Goal: Task Accomplishment & Management: Use online tool/utility

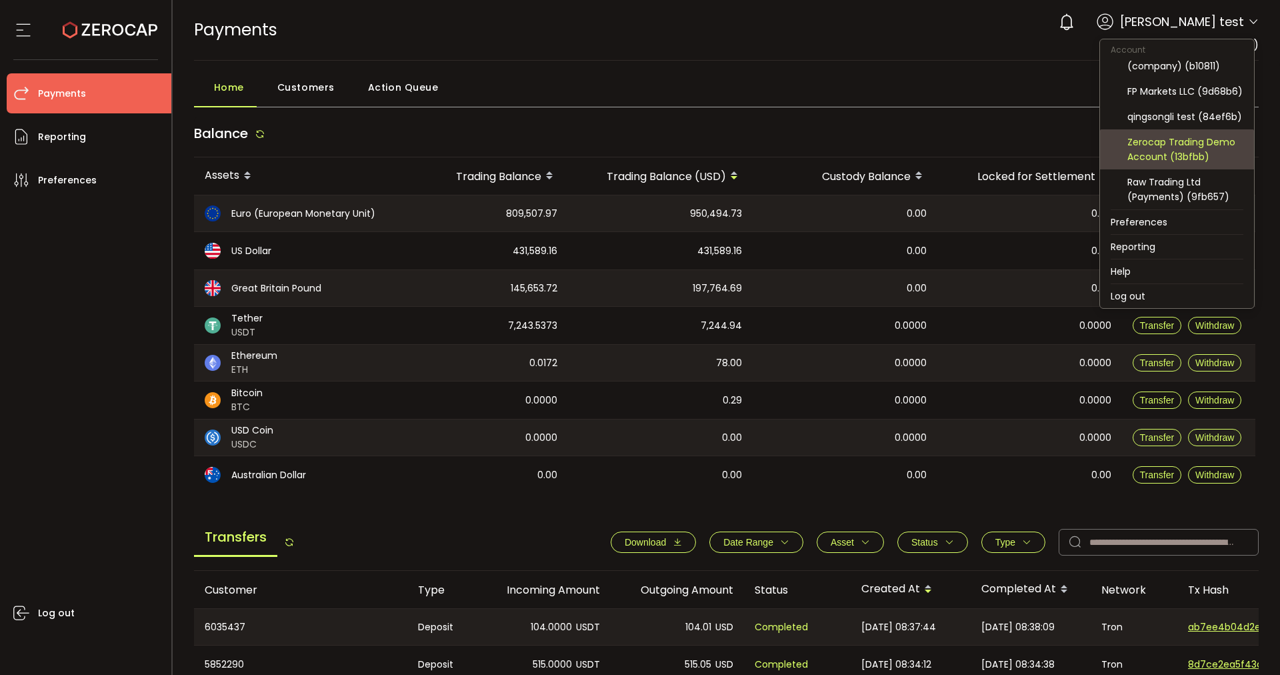
scroll to position [150, 0]
click at [1024, 149] on div "FP Markets LLC (9d68b6)" at bounding box center [1186, 145] width 116 height 15
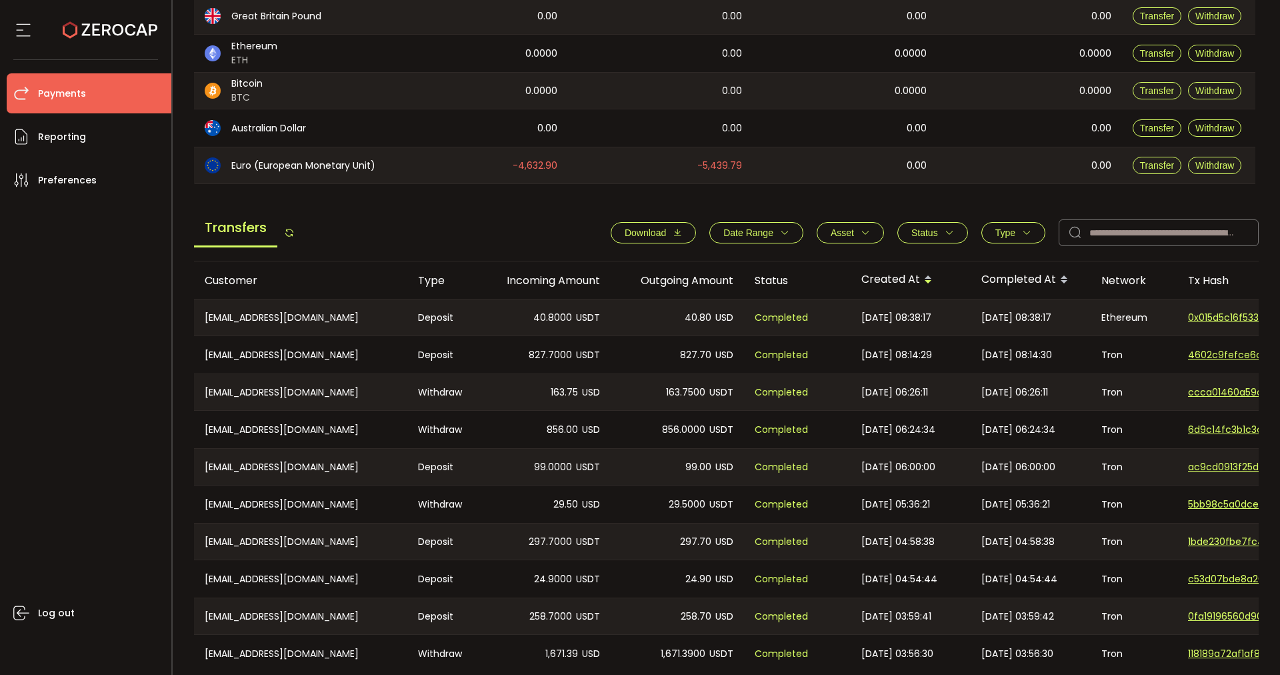
scroll to position [406, 0]
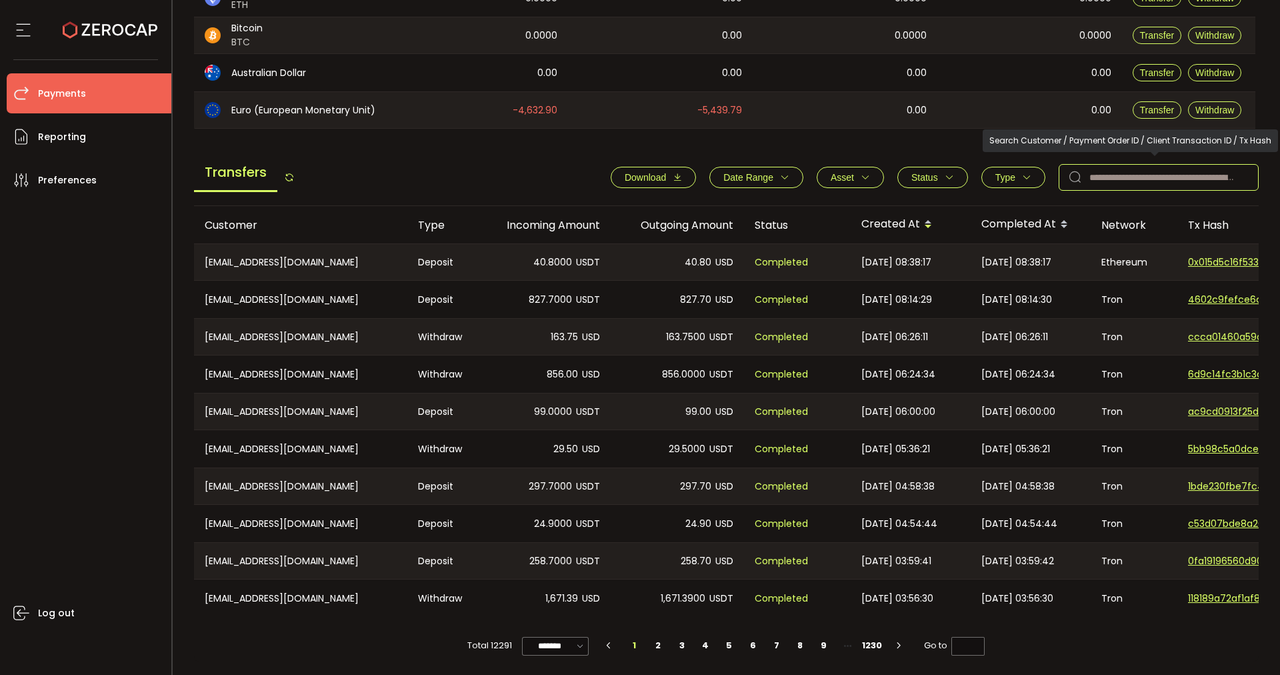
click at [1024, 183] on input "text" at bounding box center [1159, 177] width 200 height 27
paste input "**********"
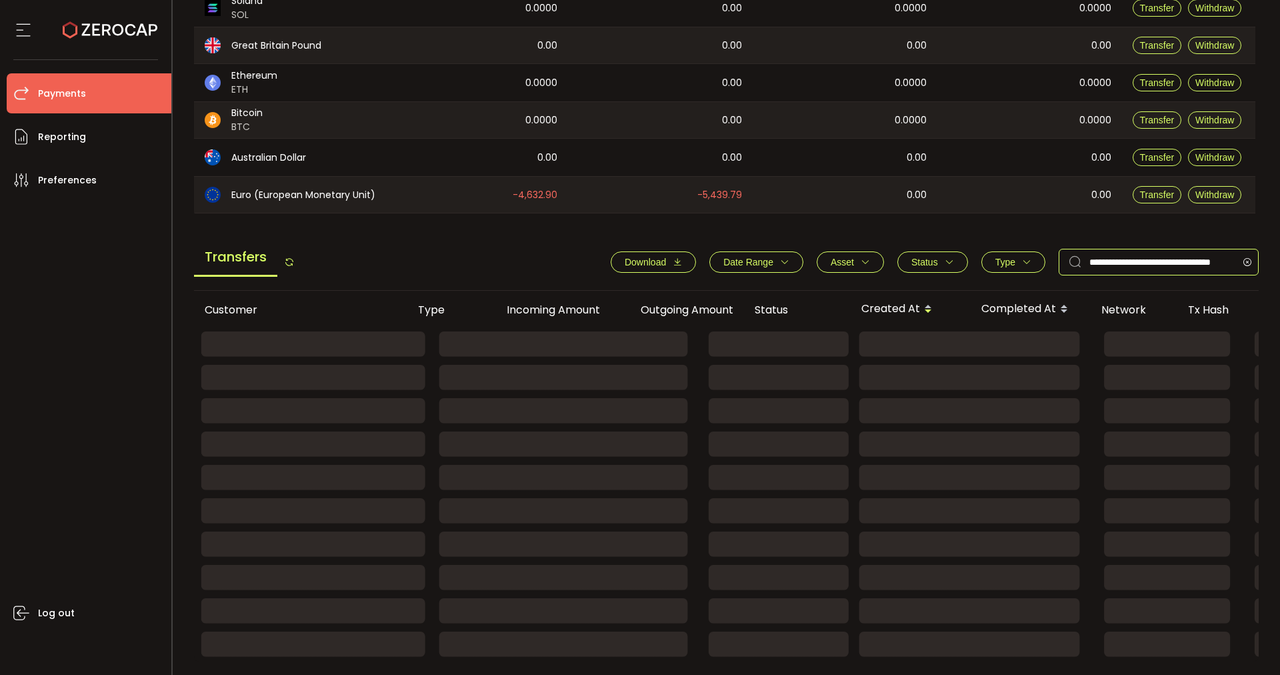
type input "**********"
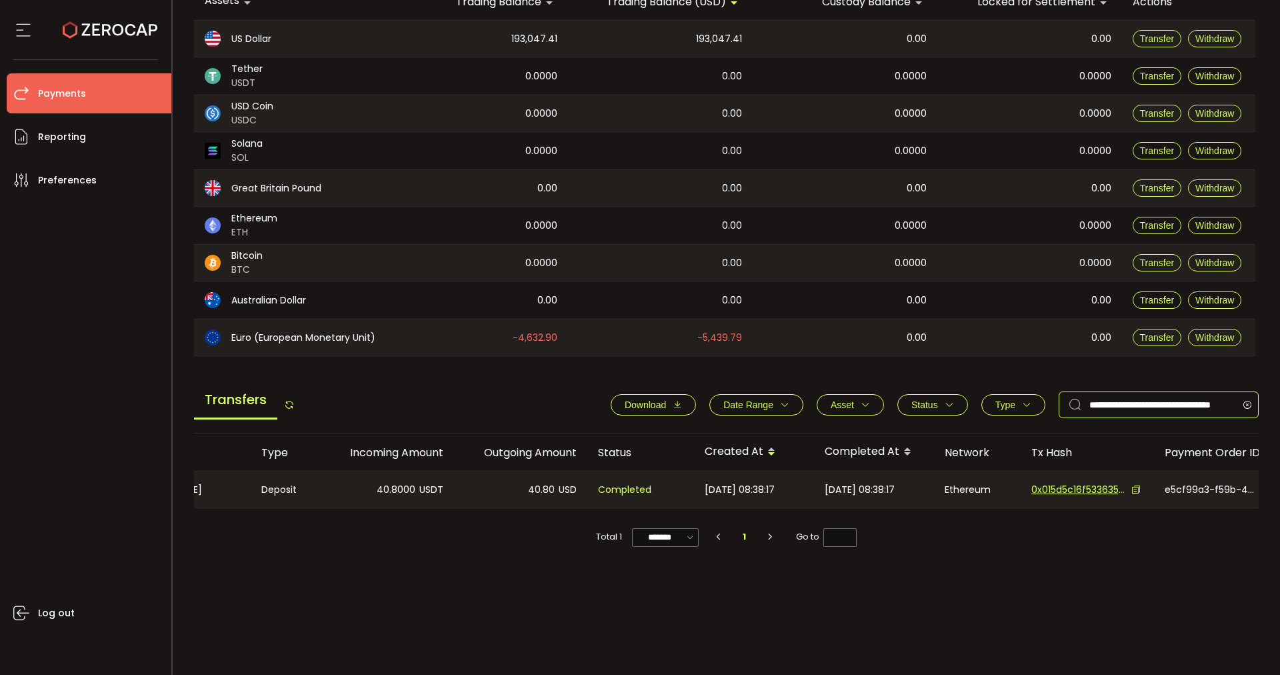
scroll to position [0, 0]
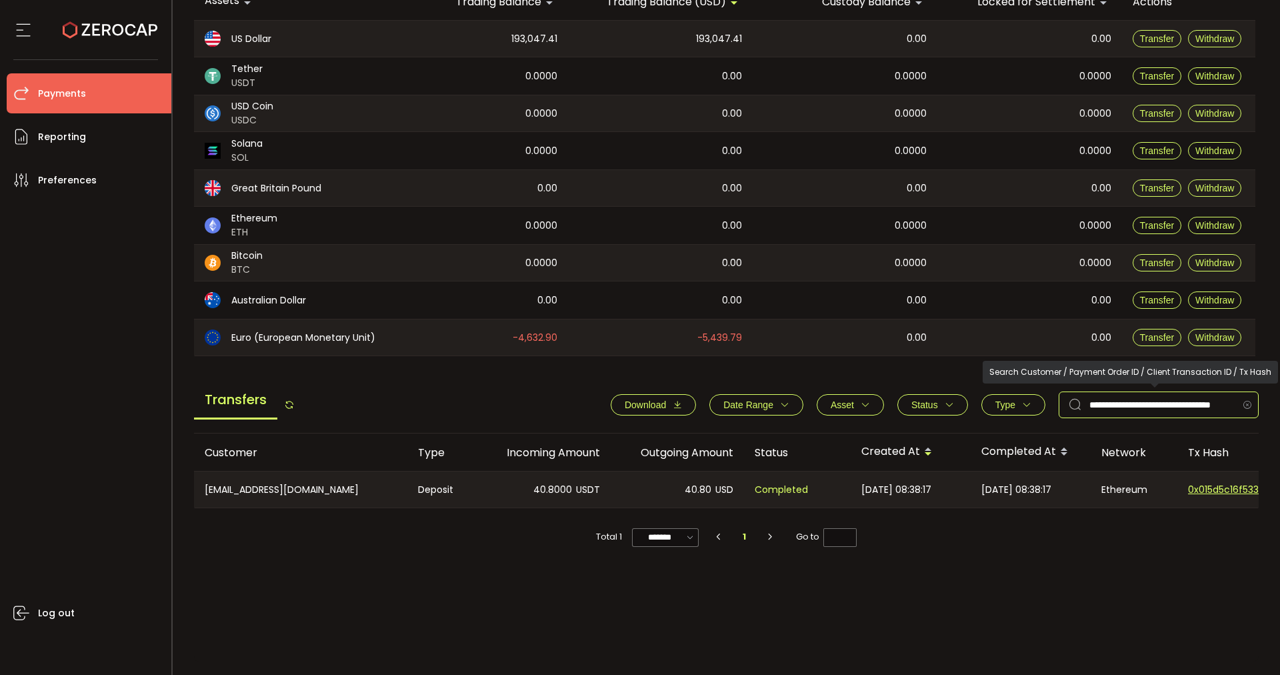
click at [1024, 406] on icon at bounding box center [1247, 404] width 17 height 27
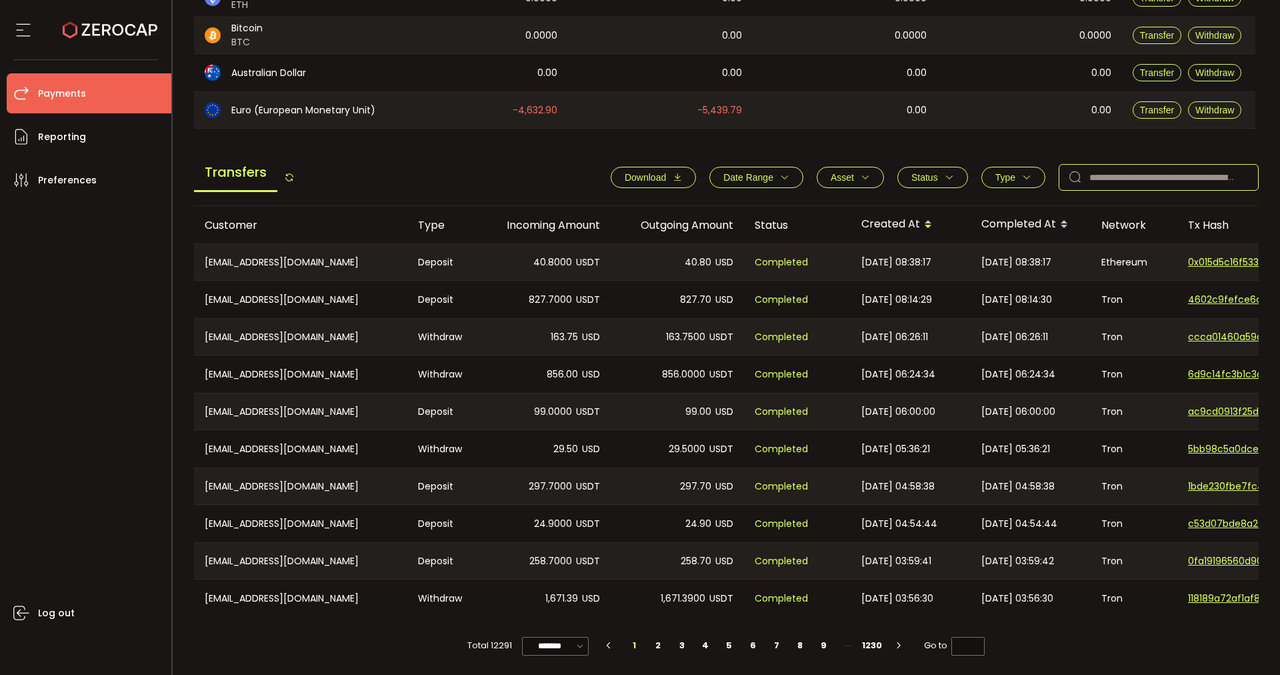
scroll to position [0, 342]
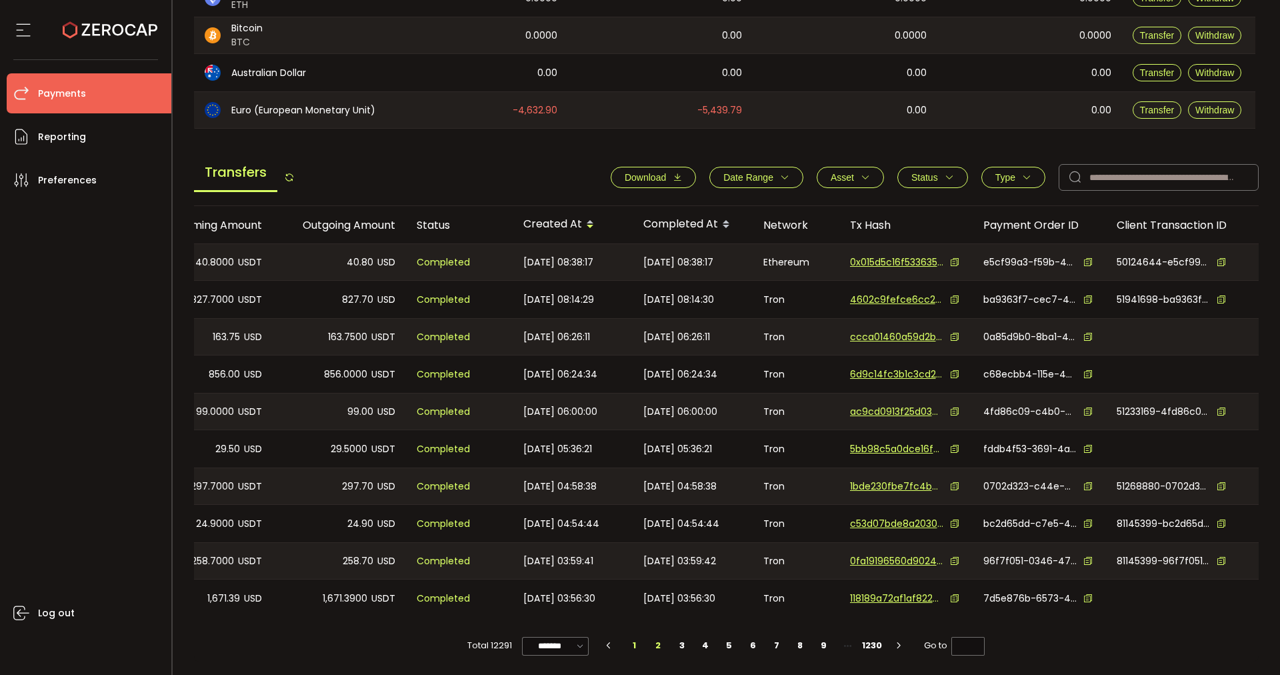
click at [663, 539] on li "2" at bounding box center [658, 645] width 24 height 19
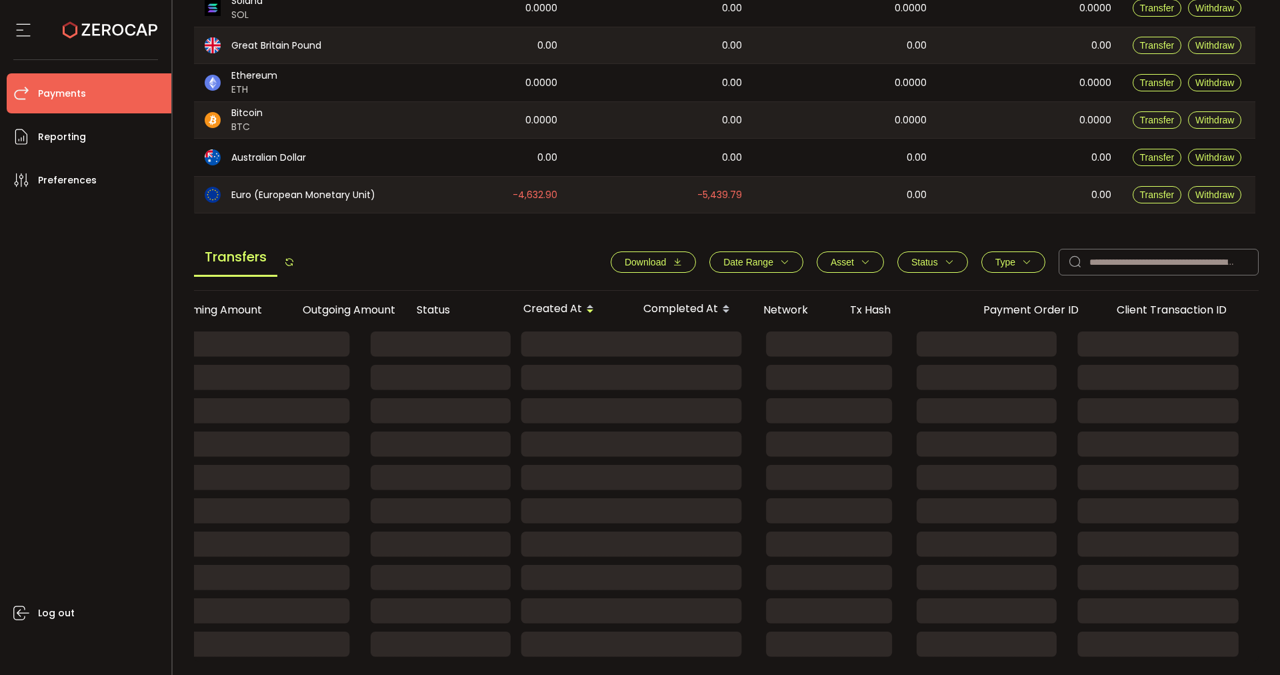
scroll to position [406, 0]
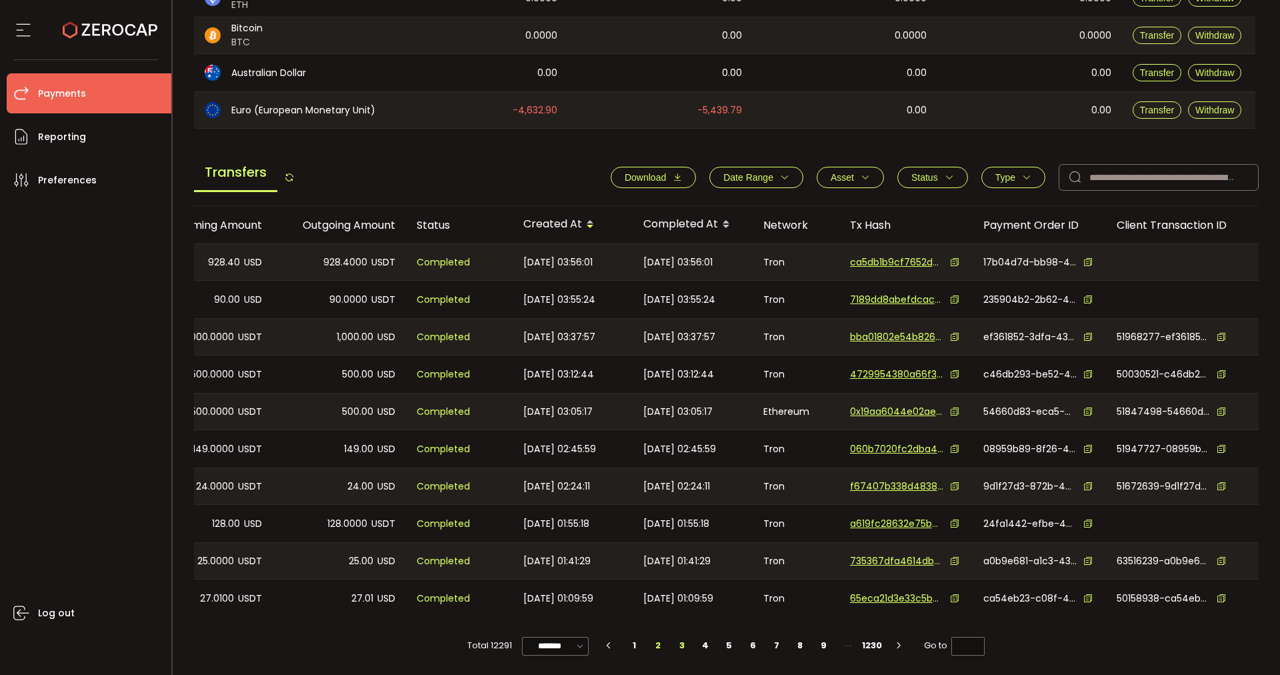
click at [686, 539] on li "3" at bounding box center [682, 645] width 24 height 19
type input "*"
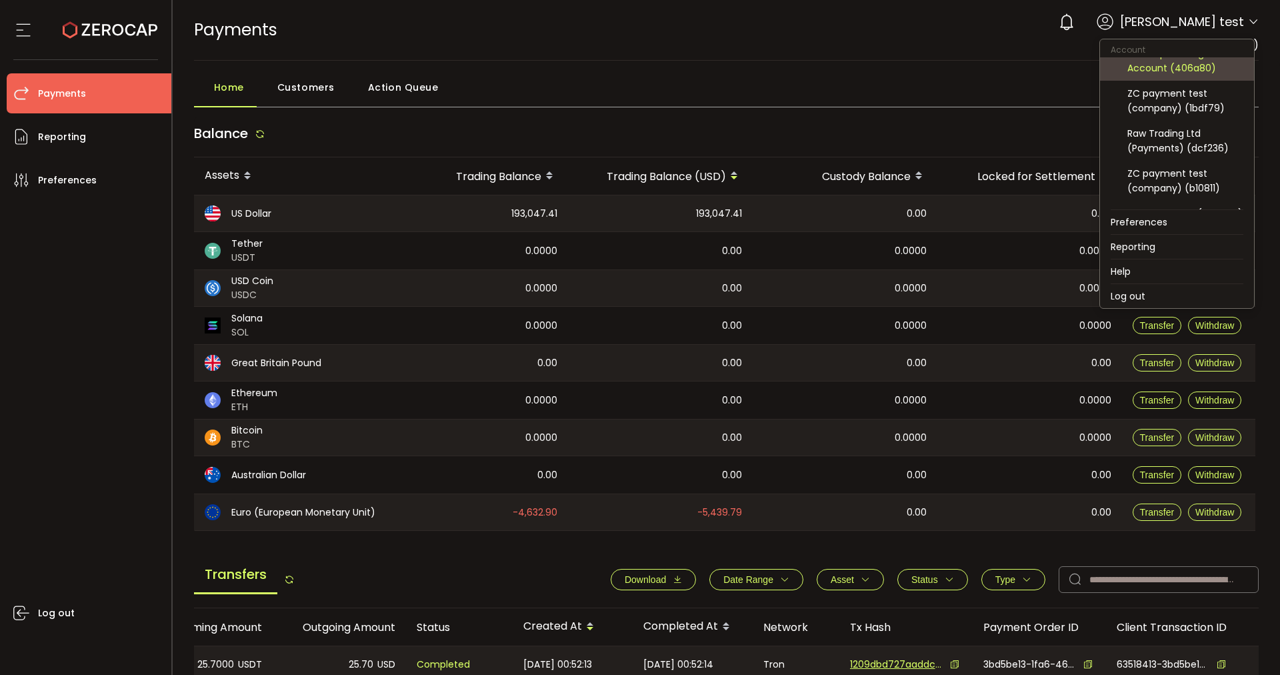
scroll to position [83, 0]
click at [1024, 144] on div "Raw Trading Ltd (Payments) (dcf236)" at bounding box center [1186, 139] width 116 height 29
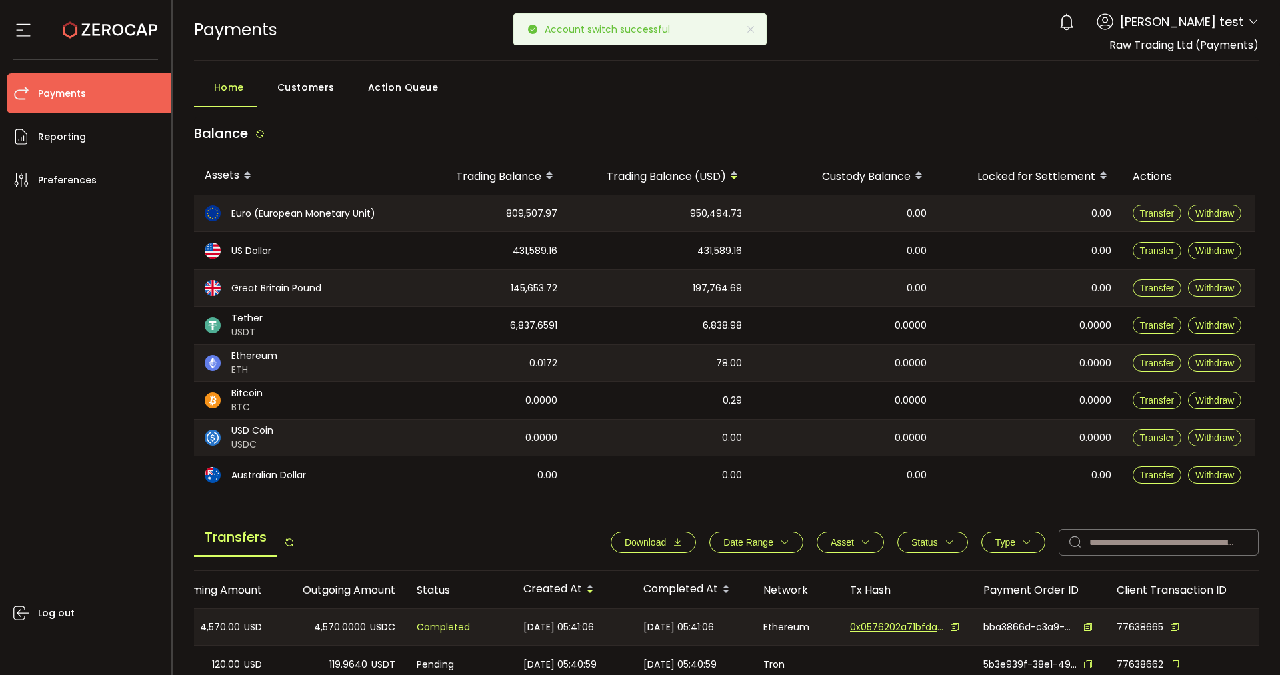
click at [395, 94] on span "Action Queue" at bounding box center [403, 87] width 71 height 27
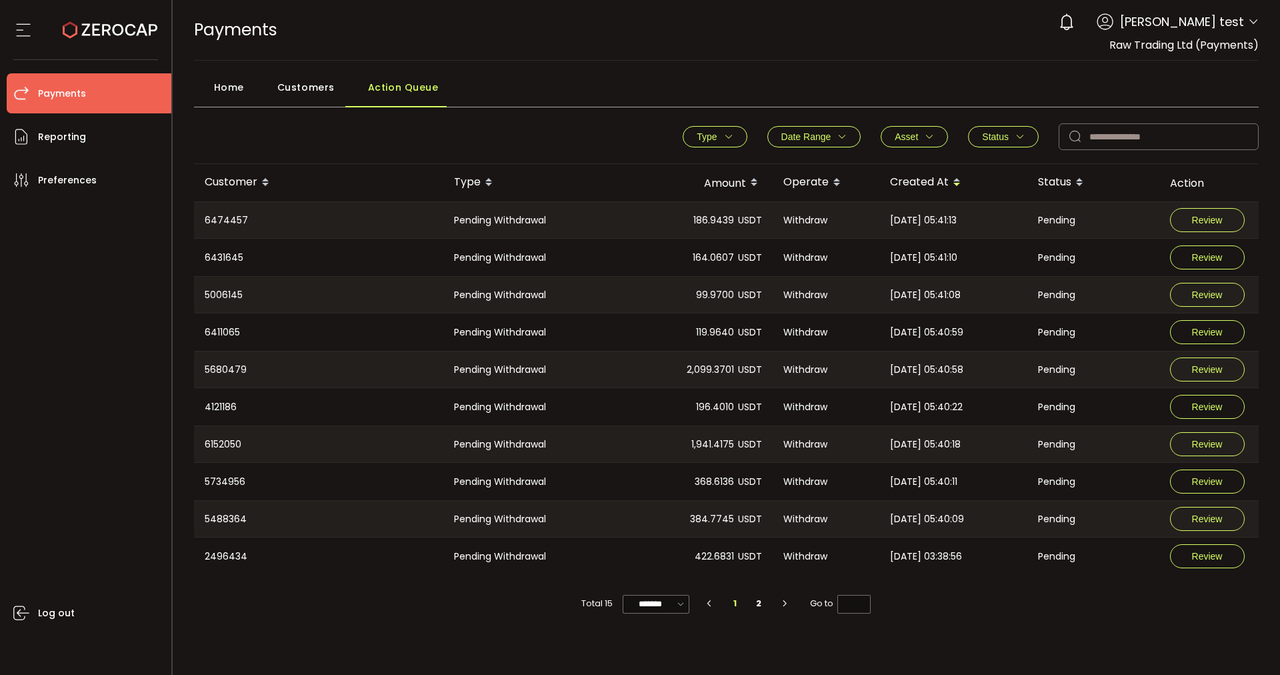
click at [319, 93] on span "Customers" at bounding box center [305, 87] width 57 height 27
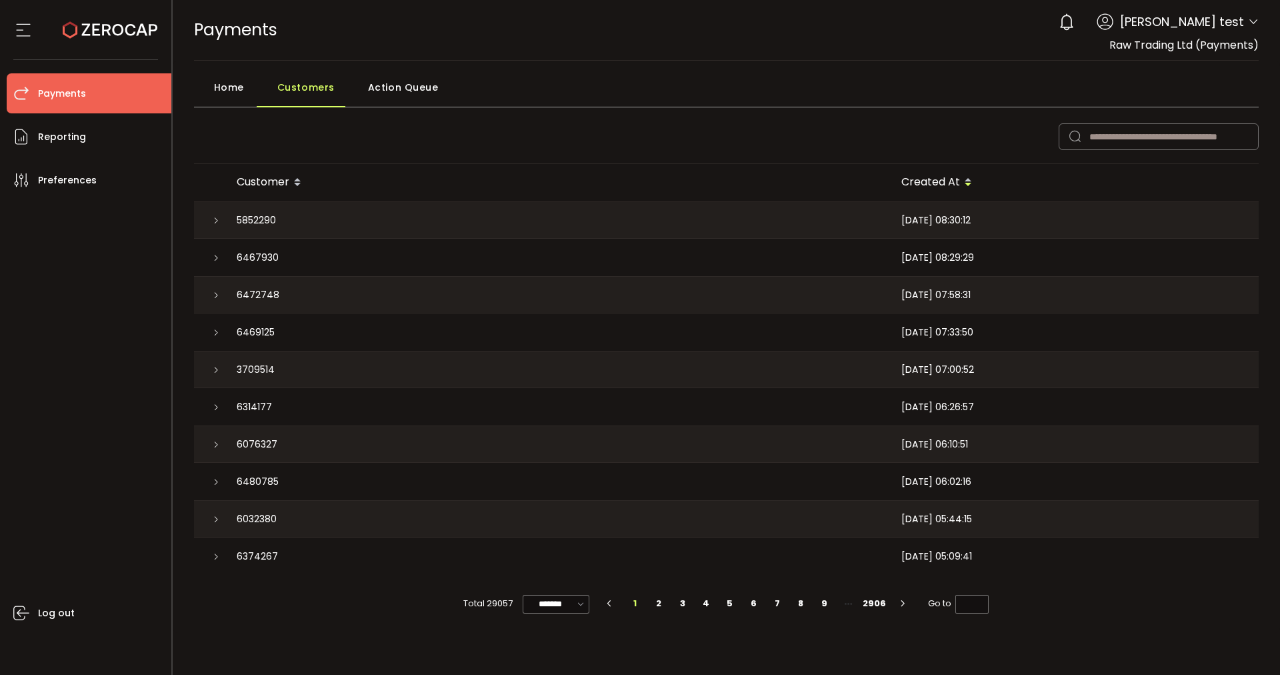
click at [409, 90] on span "Action Queue" at bounding box center [403, 87] width 71 height 27
